Goal: Task Accomplishment & Management: Manage account settings

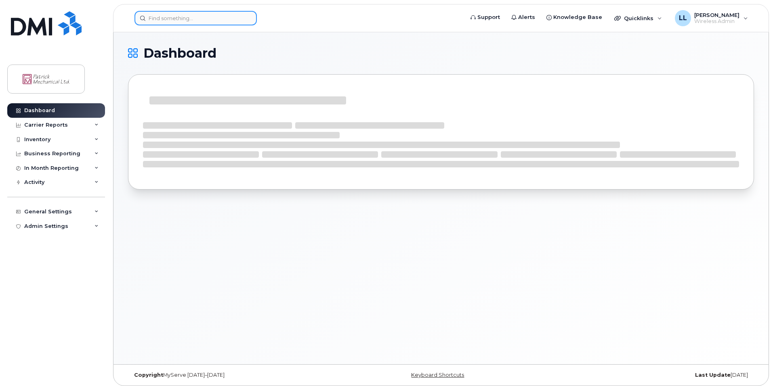
click at [195, 21] on input at bounding box center [195, 18] width 122 height 15
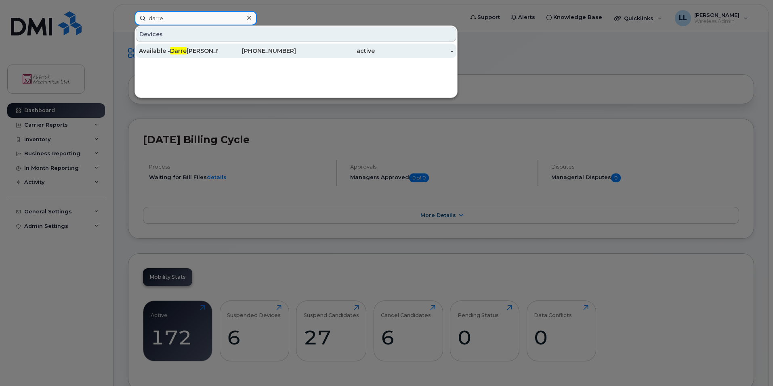
type input "darre"
click at [194, 51] on div "Available - Darre ll Lee" at bounding box center [178, 51] width 79 height 8
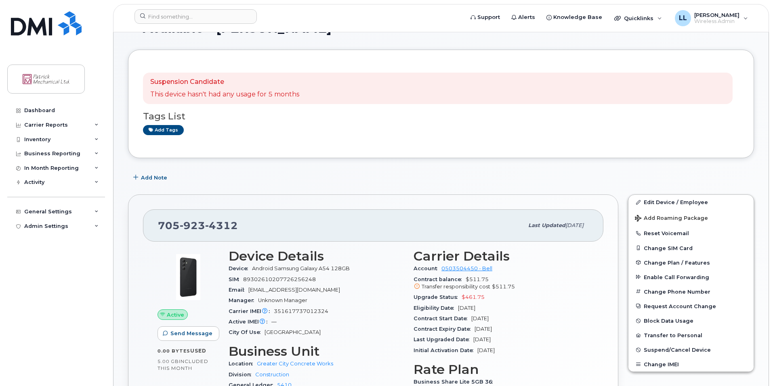
scroll to position [81, 0]
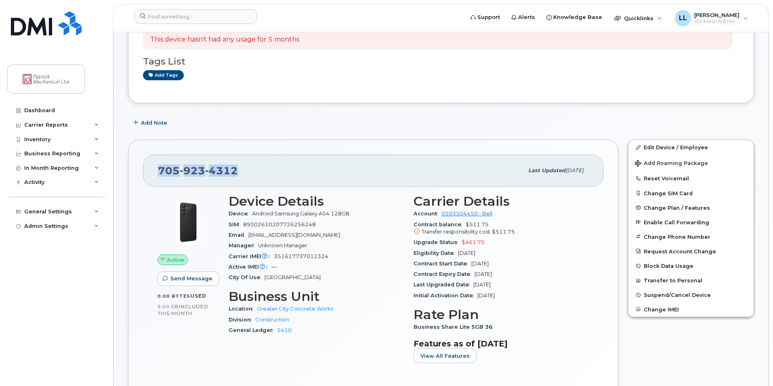
drag, startPoint x: 244, startPoint y: 167, endPoint x: 159, endPoint y: 172, distance: 85.4
click at [159, 172] on div "705 923 4312" at bounding box center [340, 170] width 365 height 17
copy span "705 923 4312"
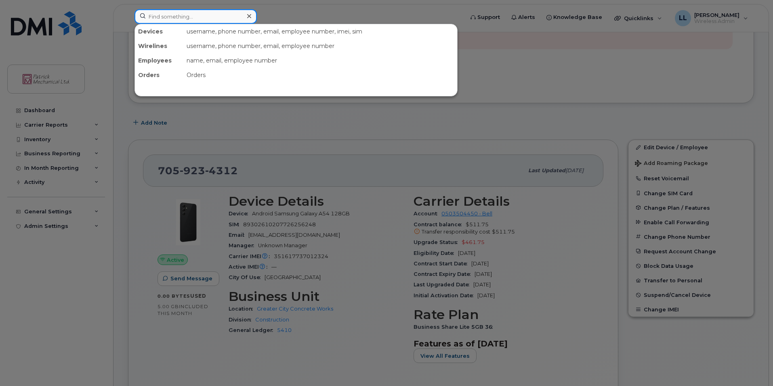
click at [229, 19] on input at bounding box center [195, 16] width 122 height 15
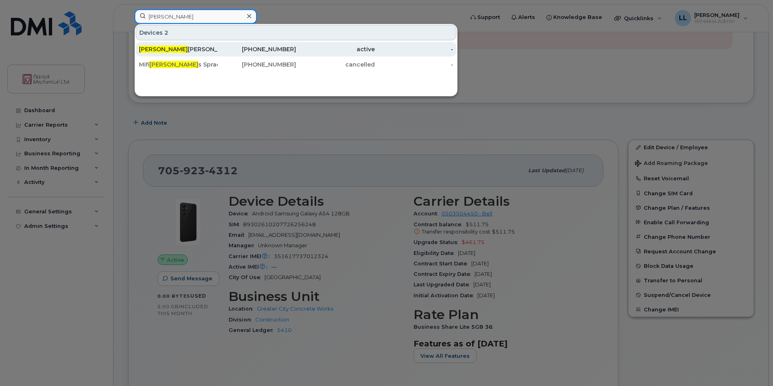
type input "luca"
click at [203, 48] on div "Luca Mastroianni" at bounding box center [178, 49] width 79 height 8
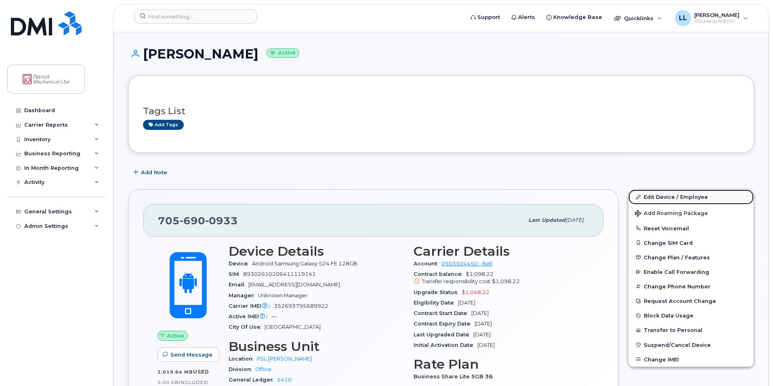
click at [661, 194] on link "Edit Device / Employee" at bounding box center [690, 197] width 125 height 15
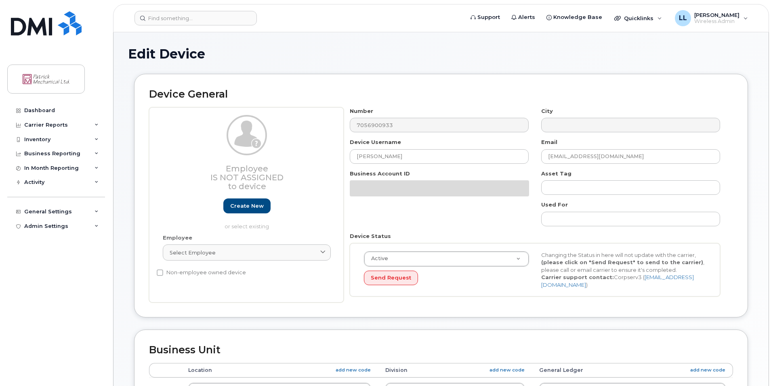
select select "163026"
select select "163034"
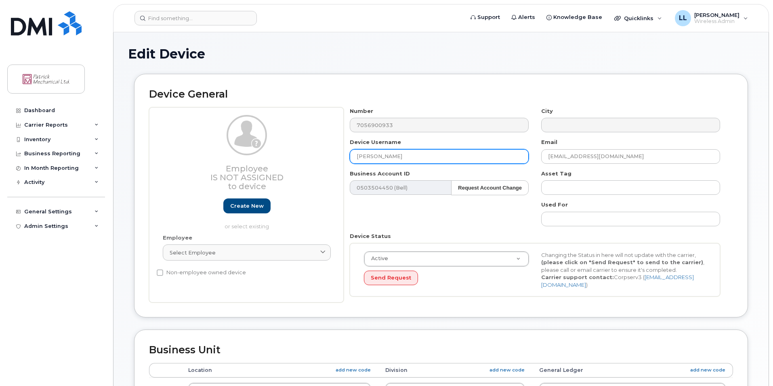
click at [354, 160] on input "Luca Mastroianni" at bounding box center [439, 156] width 179 height 15
click at [355, 158] on input "AvailaLuca Mastroianni" at bounding box center [439, 156] width 179 height 15
click at [372, 156] on input "AvailaLuca Mastroianni" at bounding box center [439, 156] width 179 height 15
type input "Available - Luca Mastroianni"
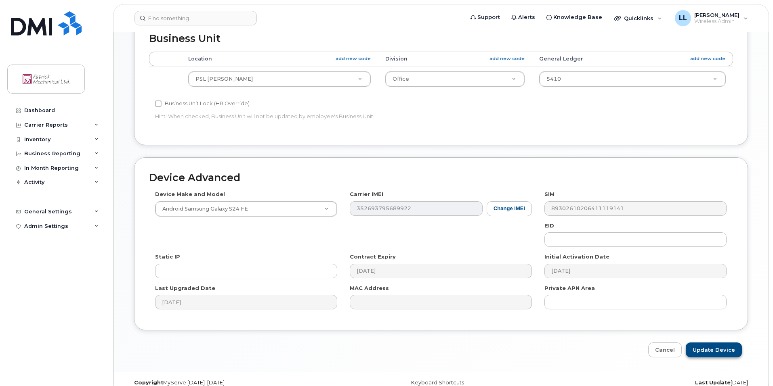
scroll to position [320, 0]
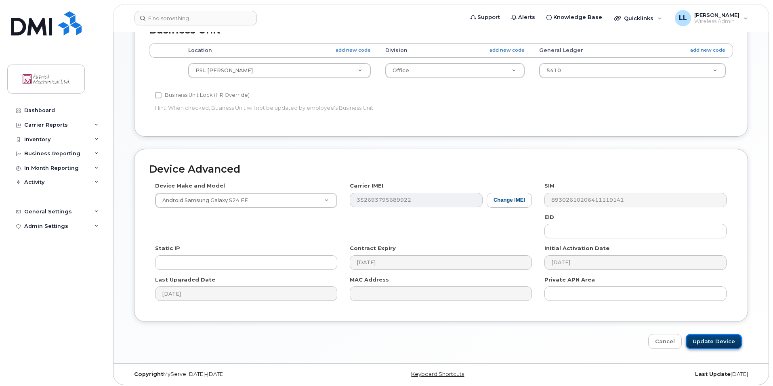
click at [724, 335] on input "Update Device" at bounding box center [714, 341] width 56 height 15
type input "Saving..."
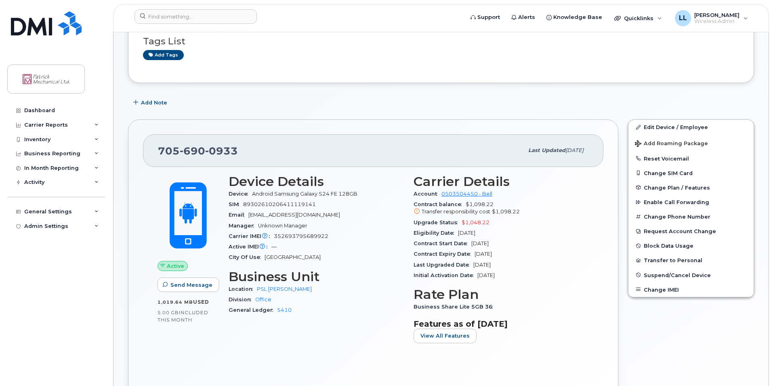
scroll to position [81, 0]
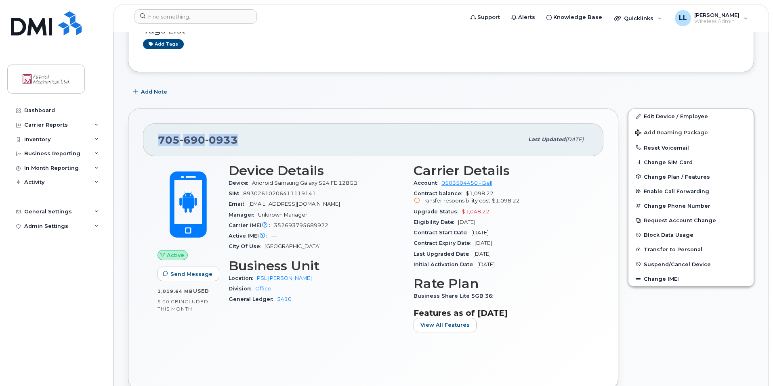
drag, startPoint x: 235, startPoint y: 143, endPoint x: 158, endPoint y: 141, distance: 77.6
click at [158, 141] on span "705 690 0933" at bounding box center [198, 140] width 80 height 12
copy span "705 690 0933"
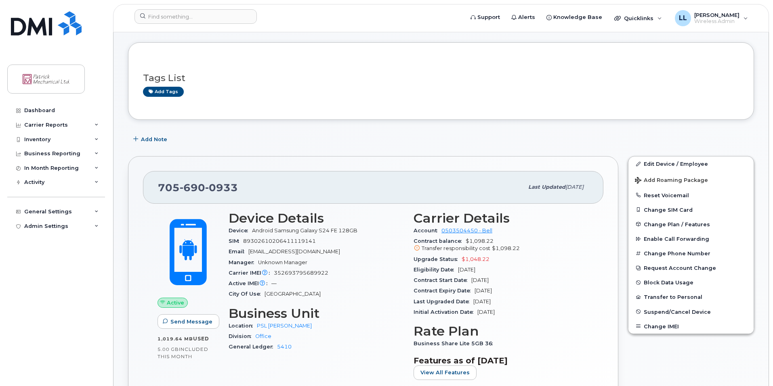
scroll to position [0, 0]
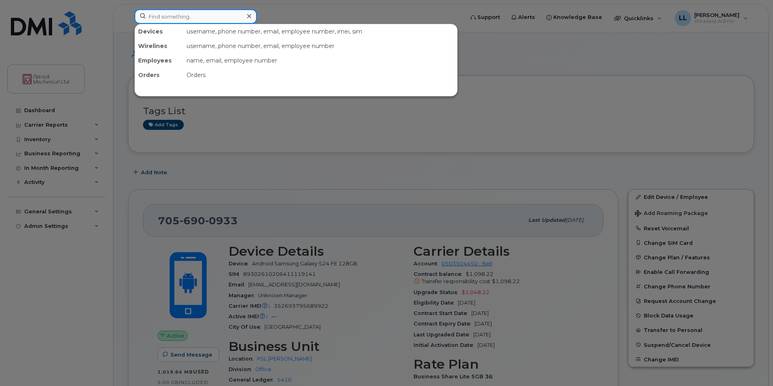
click at [210, 21] on input at bounding box center [195, 16] width 122 height 15
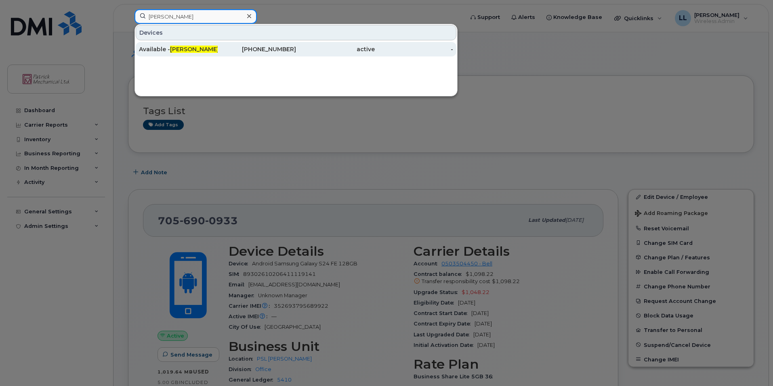
type input "darrell"
click at [203, 54] on div "Available - Darrell Lee" at bounding box center [178, 49] width 79 height 15
